Goal: Task Accomplishment & Management: Use online tool/utility

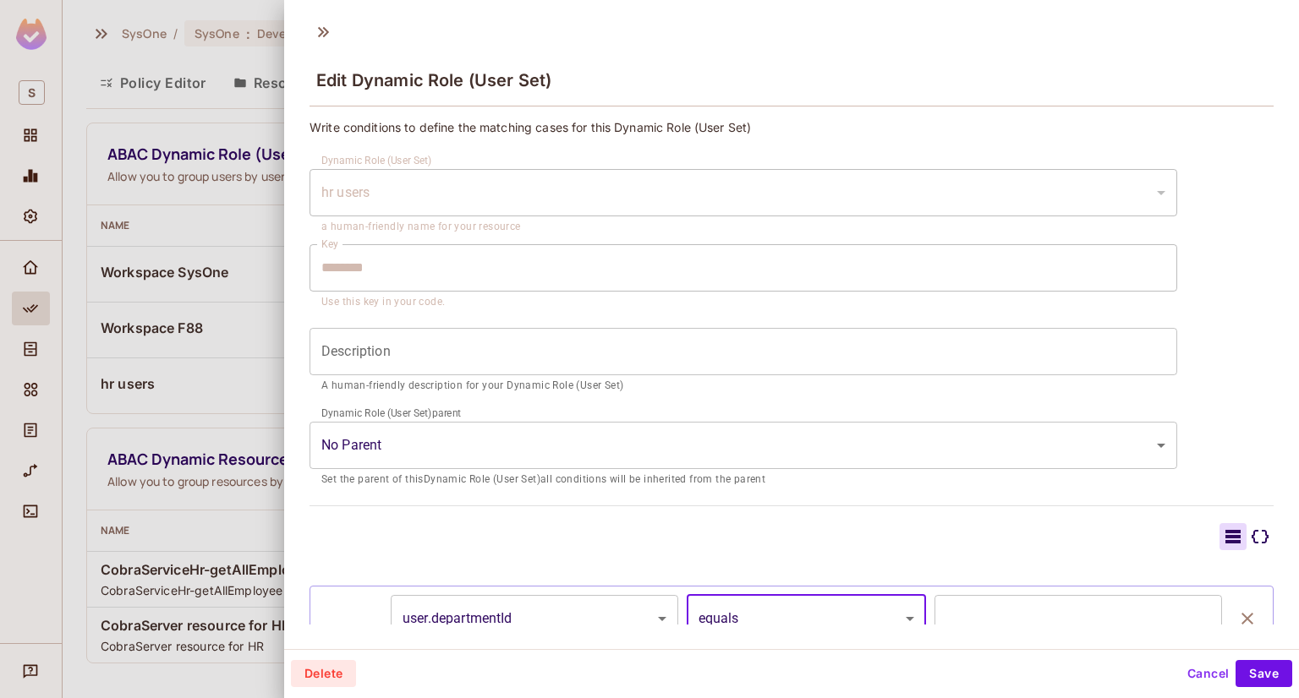
scroll to position [216, 0]
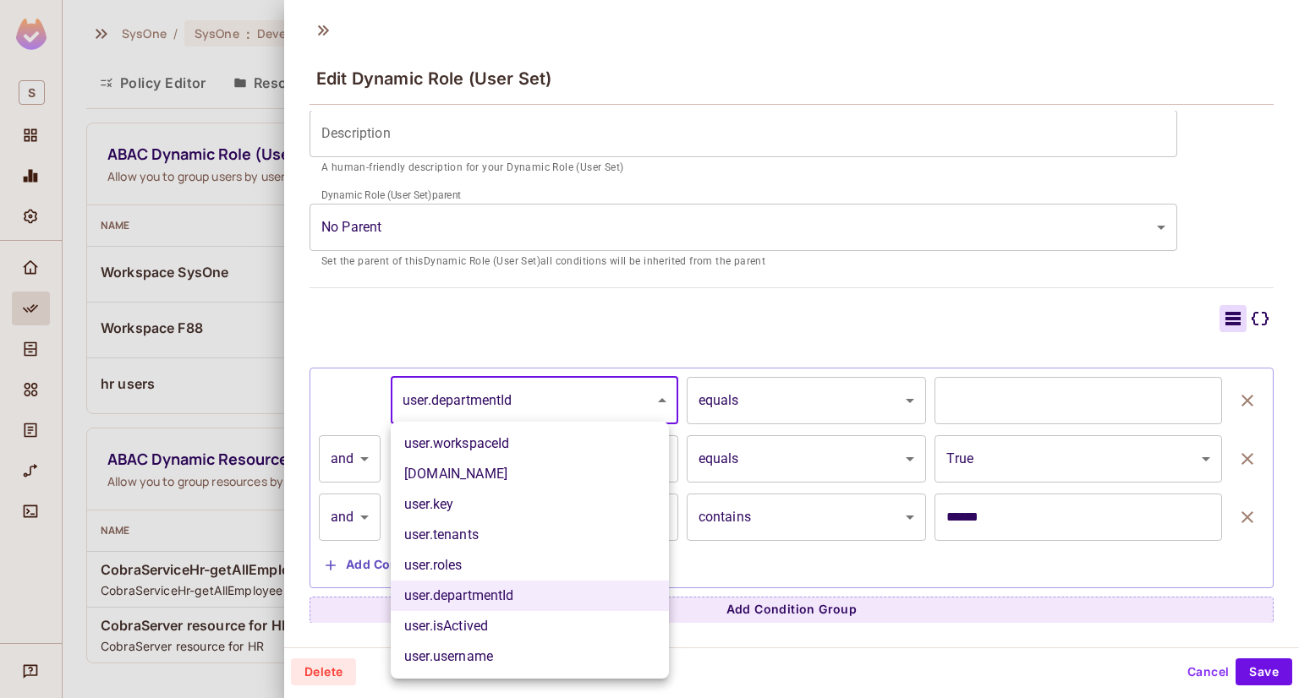
click at [646, 403] on body "S SysOne / SysOne : Development / Policy Editor Policy Editor Resources Roles A…" at bounding box center [649, 349] width 1299 height 698
click at [443, 439] on li "user.workspaceId" at bounding box center [530, 444] width 278 height 30
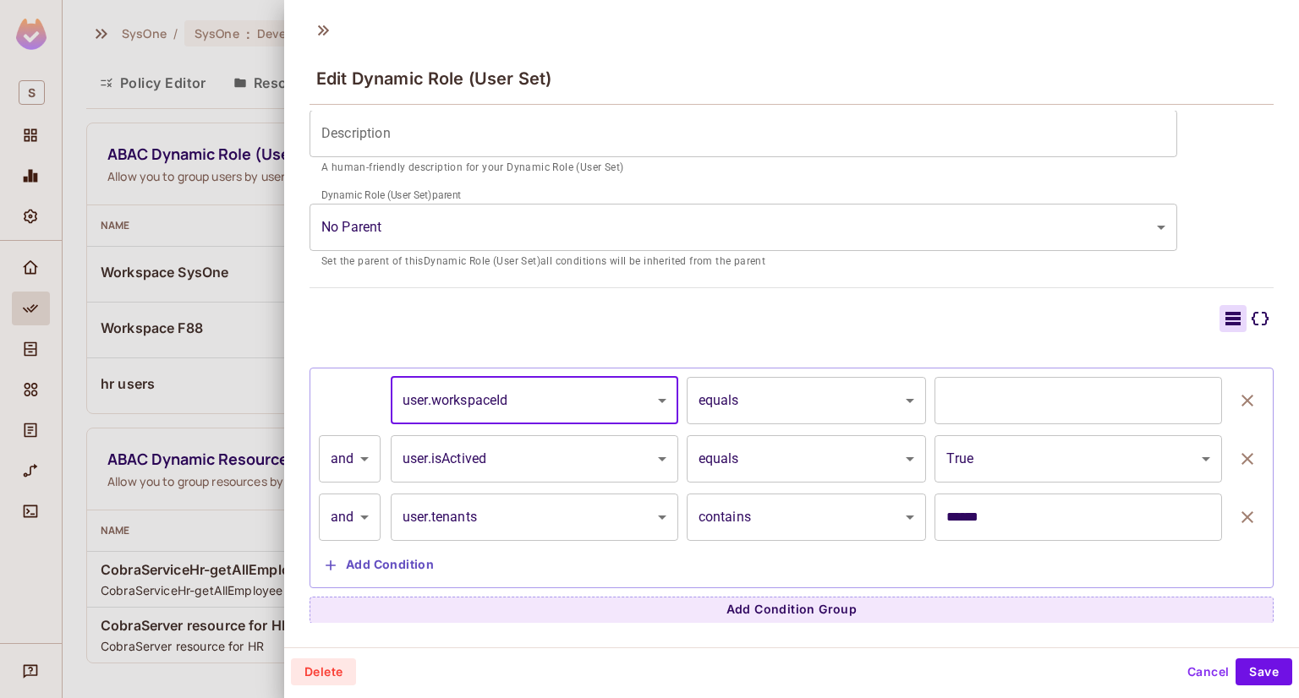
click at [555, 397] on body "S SysOne / SysOne : Development / Policy Editor Policy Editor Resources Roles A…" at bounding box center [649, 349] width 1299 height 698
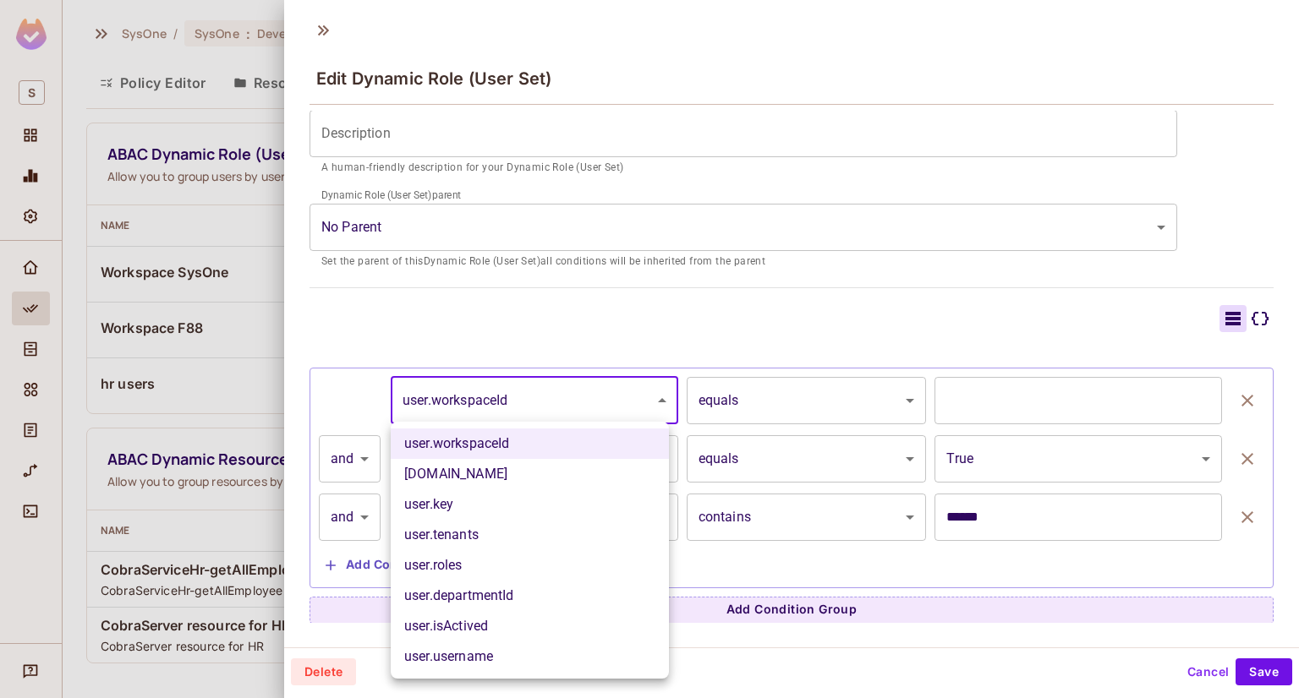
click at [453, 564] on li "user.roles" at bounding box center [530, 566] width 278 height 30
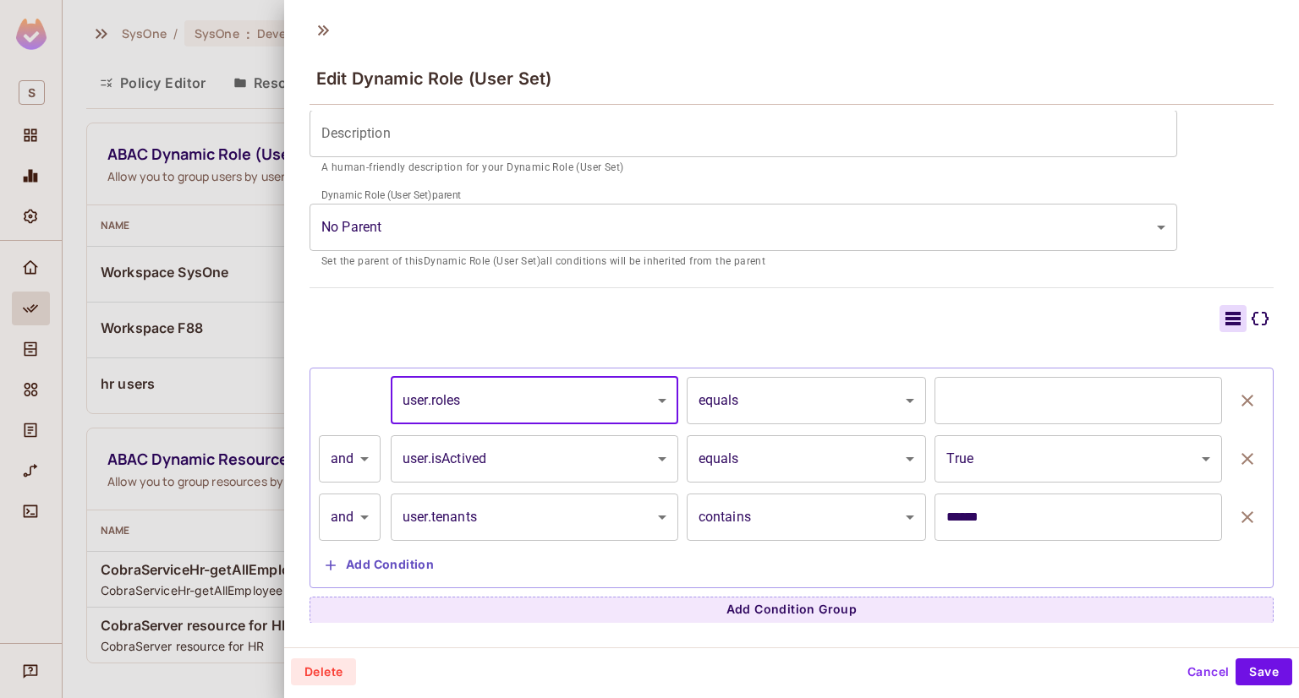
click at [760, 381] on body "S SysOne / SysOne : Development / Policy Editor Policy Editor Resources Roles A…" at bounding box center [649, 349] width 1299 height 698
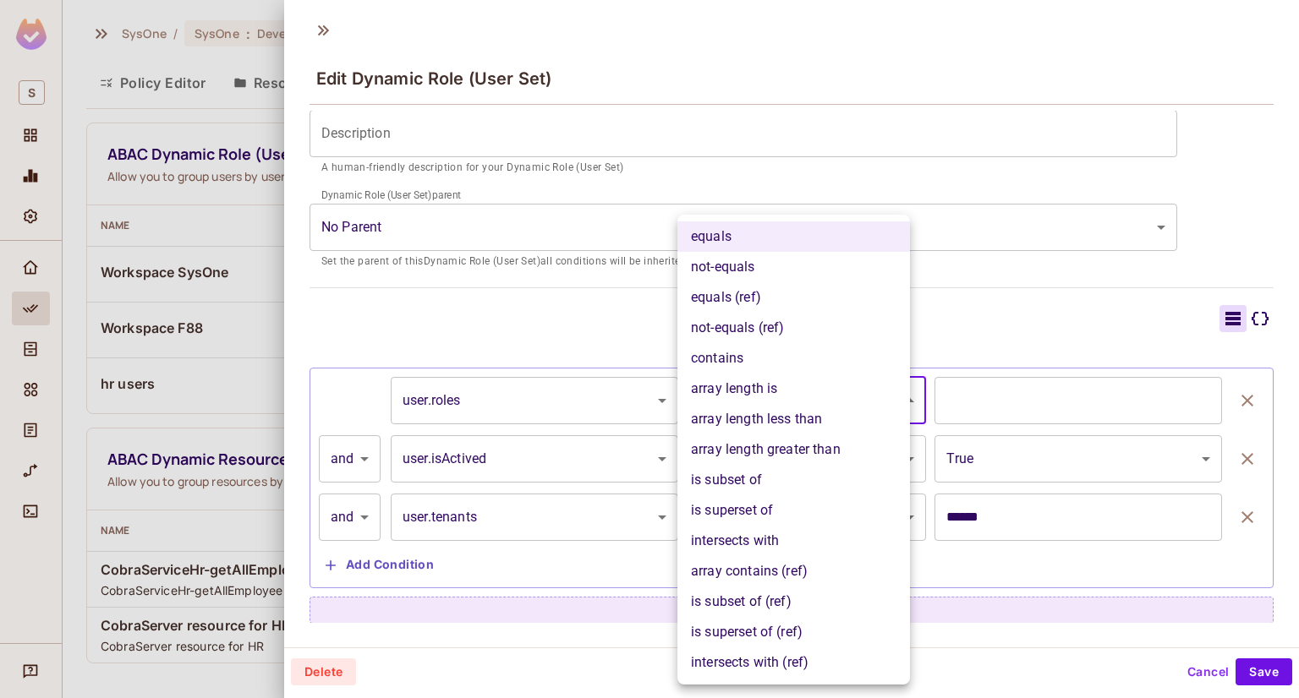
click at [447, 380] on div at bounding box center [649, 349] width 1299 height 698
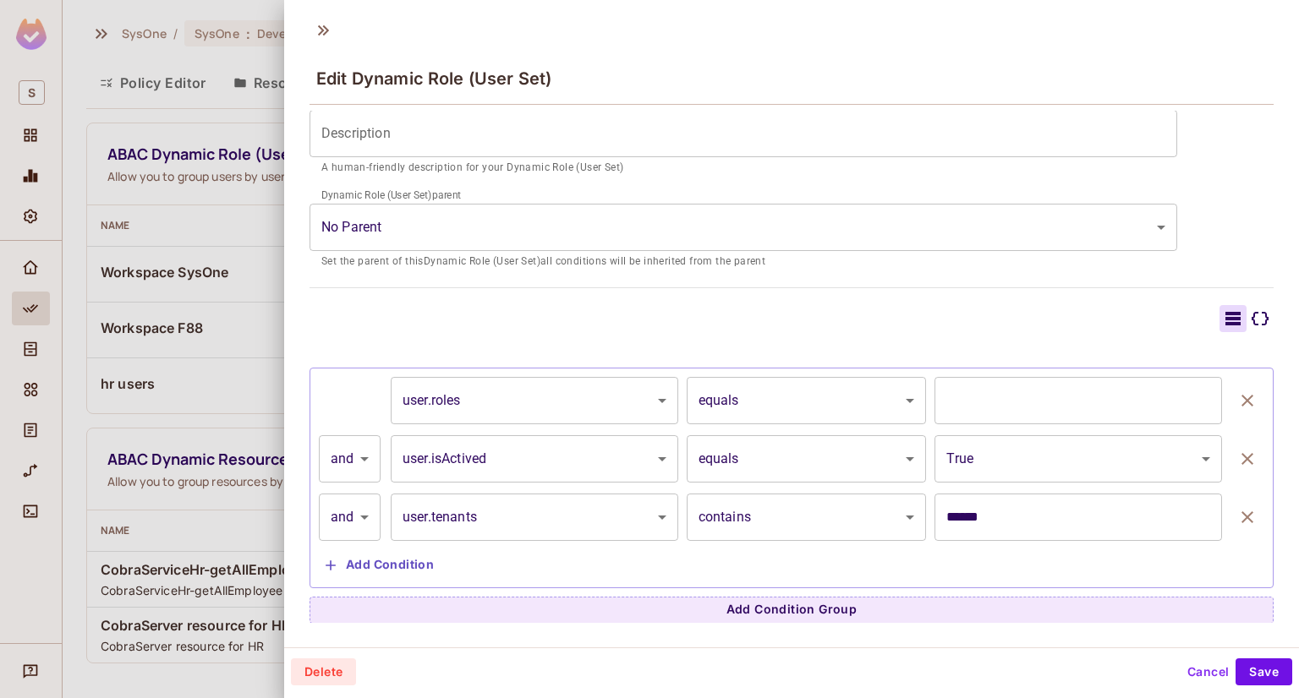
click at [493, 368] on div "**********" at bounding box center [791, 478] width 964 height 221
click at [490, 394] on body "S SysOne / SysOne : Development / Policy Editor Policy Editor Resources Roles A…" at bounding box center [649, 349] width 1299 height 698
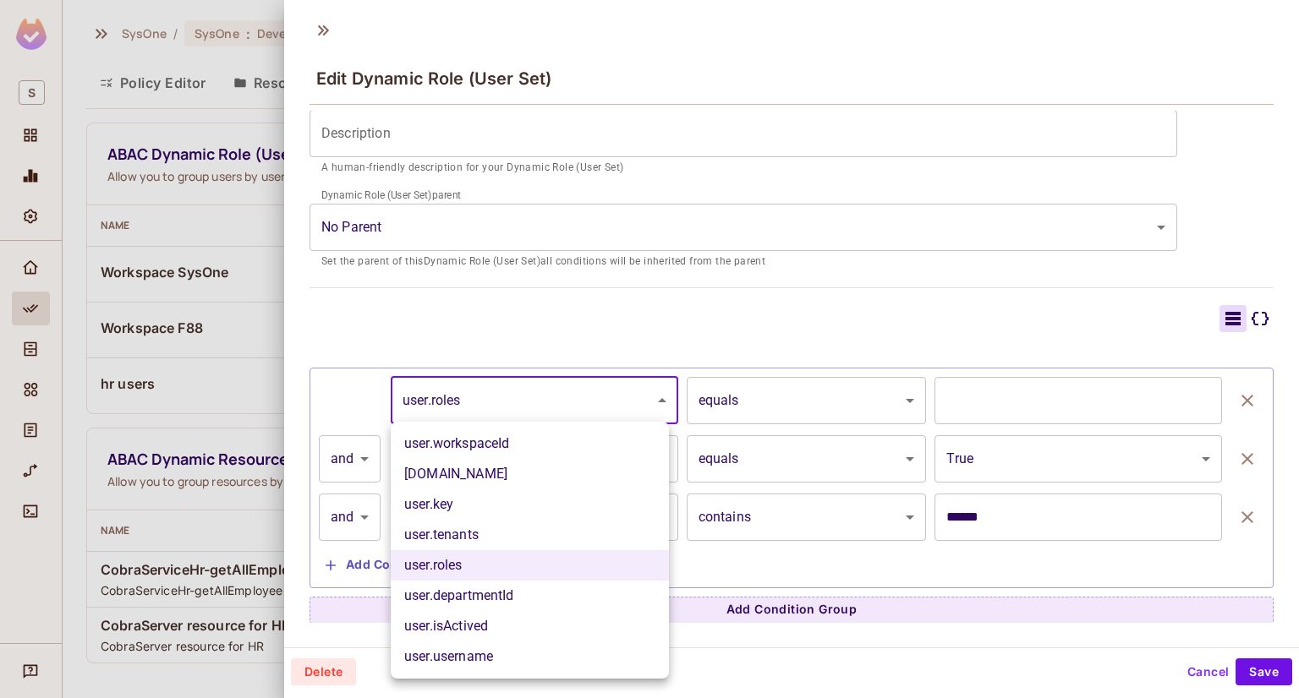
click at [485, 441] on li "user.workspaceId" at bounding box center [530, 444] width 278 height 30
type input "**********"
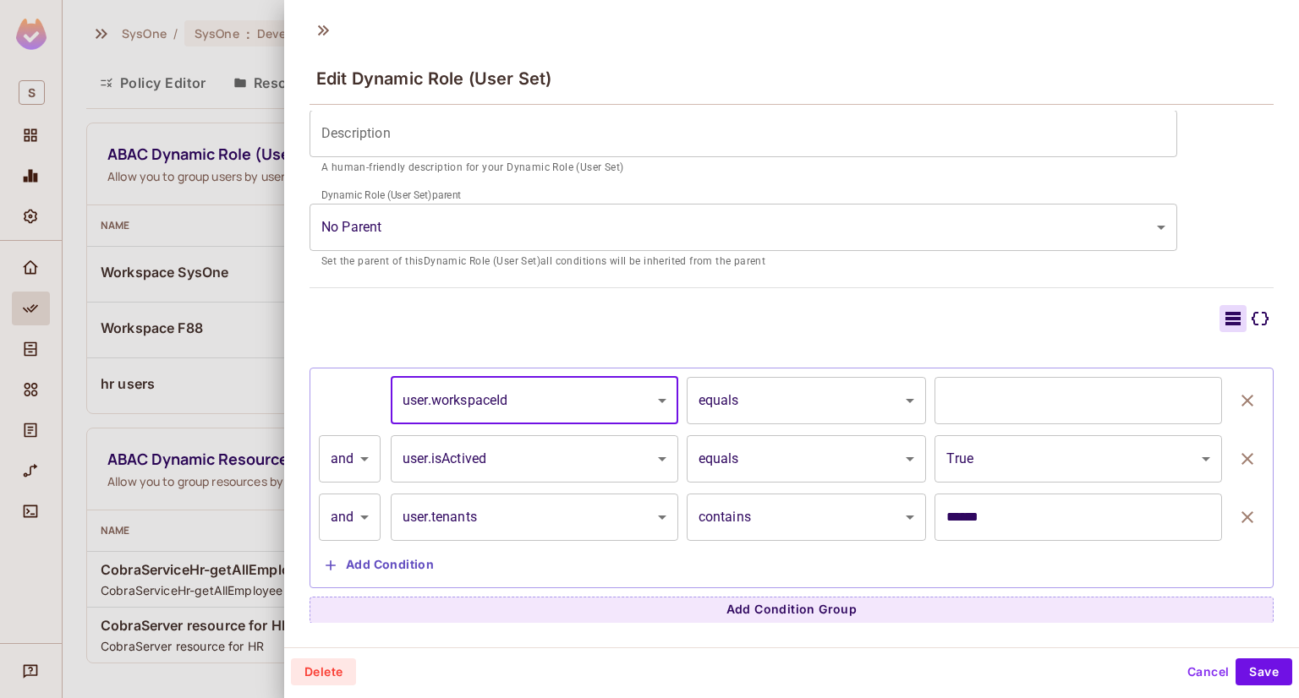
click at [798, 407] on body "S SysOne / SysOne : Development / Policy Editor Policy Editor Resources Roles A…" at bounding box center [649, 349] width 1299 height 698
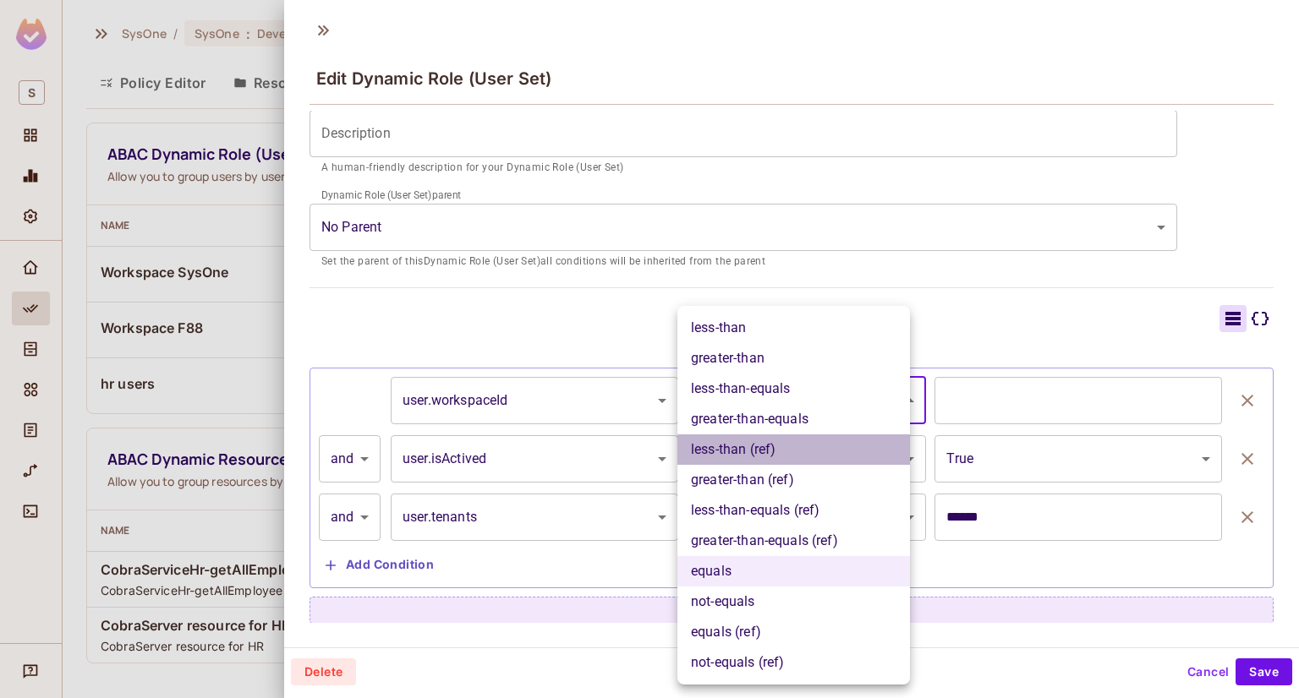
click at [771, 440] on li "less-than (ref)" at bounding box center [793, 450] width 233 height 30
type input "**********"
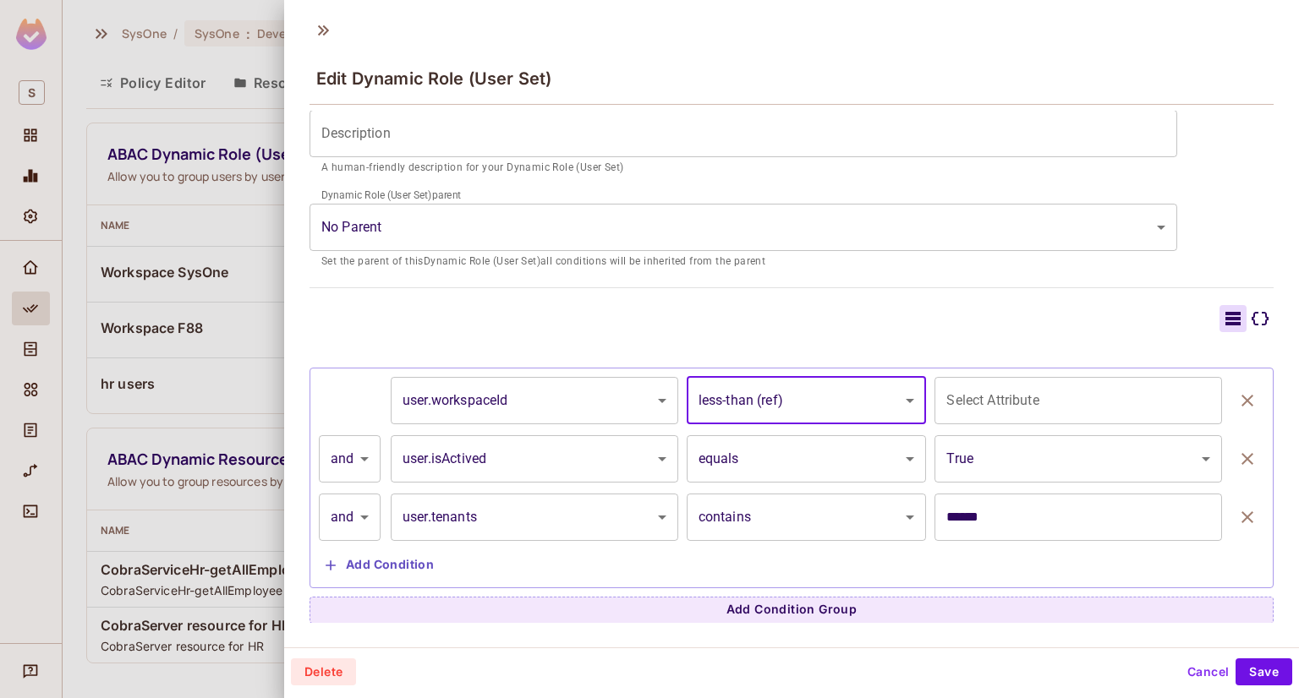
click at [554, 397] on body "S SysOne / SysOne : Development / Policy Editor Policy Editor Resources Roles A…" at bounding box center [649, 349] width 1299 height 698
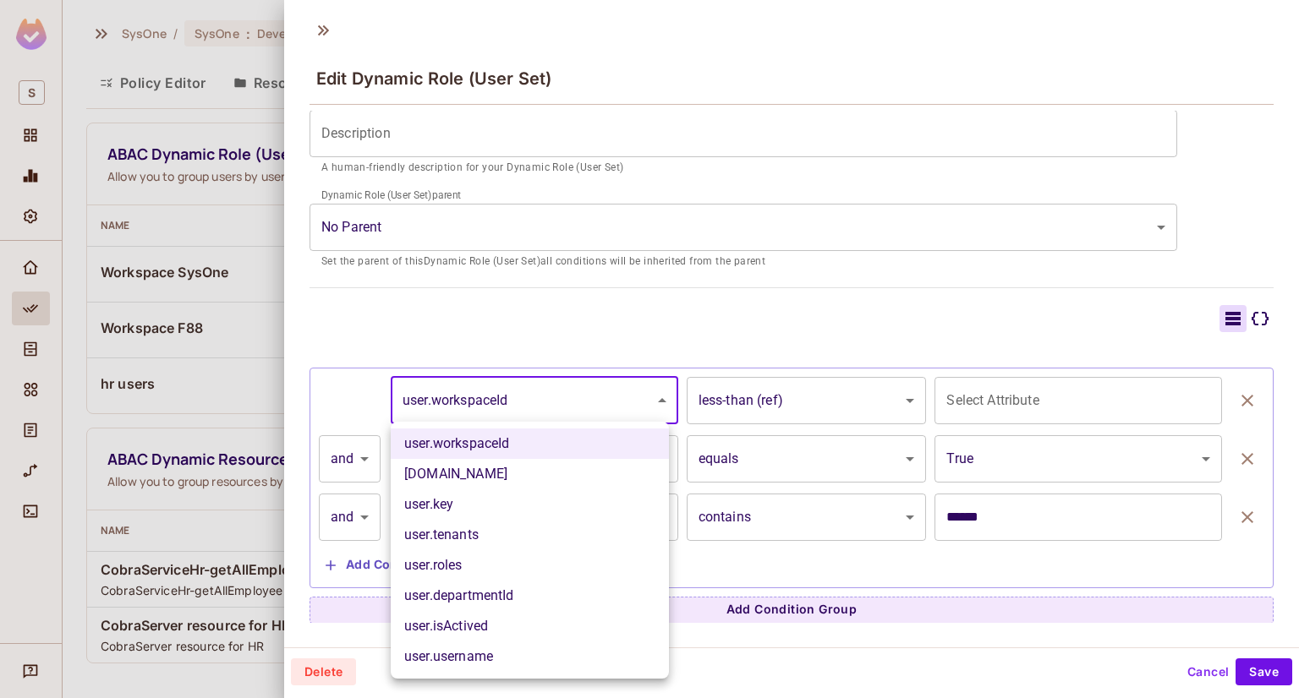
click at [560, 450] on li "user.workspaceId" at bounding box center [530, 444] width 278 height 30
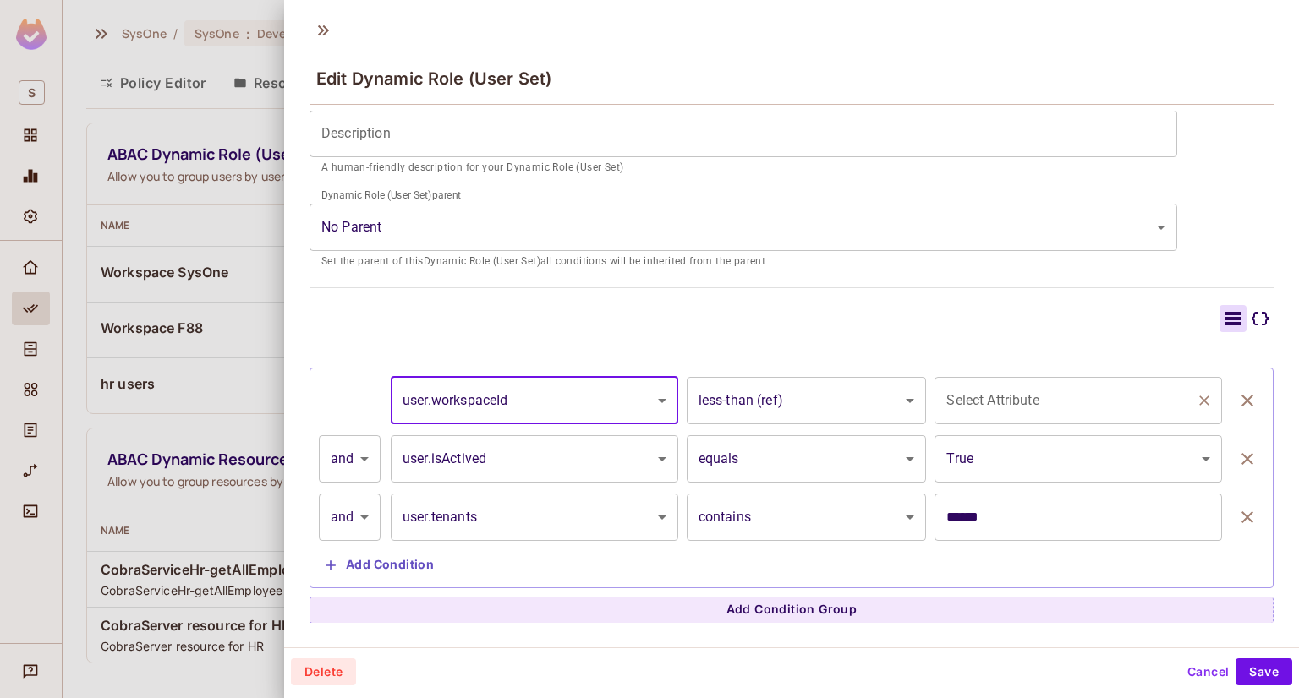
click at [1134, 403] on input "Select Attribute" at bounding box center [1065, 401] width 247 height 32
